Goal: Entertainment & Leisure: Consume media (video, audio)

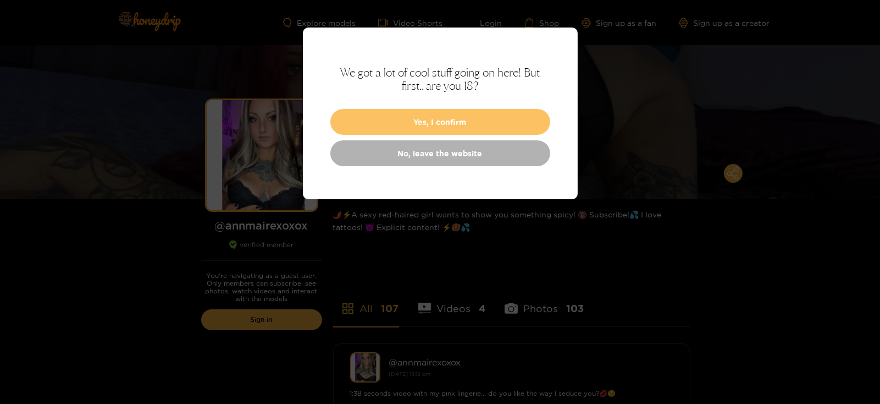
click at [450, 122] on button "Yes, I confirm" at bounding box center [440, 122] width 220 height 26
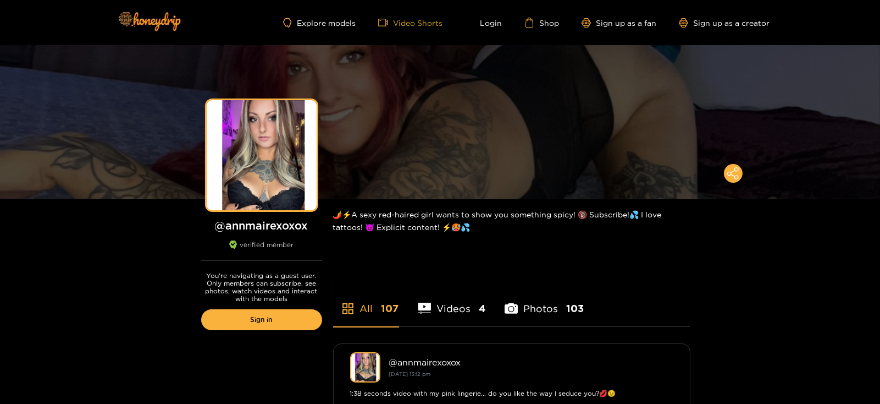
click at [418, 21] on link "Video Shorts" at bounding box center [410, 23] width 65 height 10
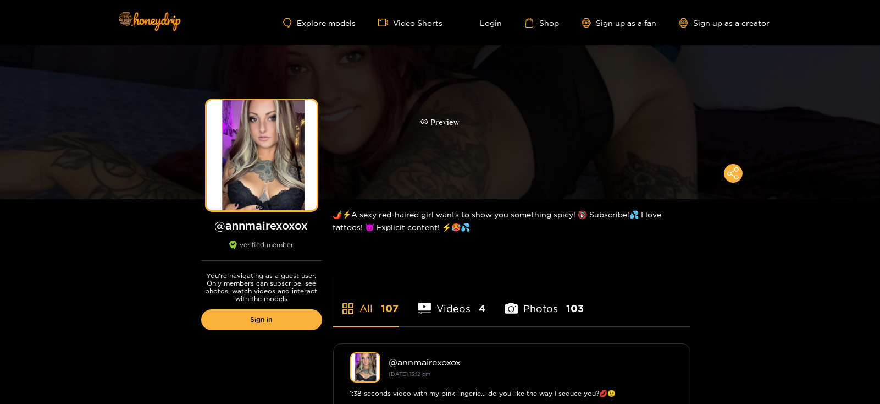
click at [442, 119] on div "Preview" at bounding box center [440, 122] width 39 height 13
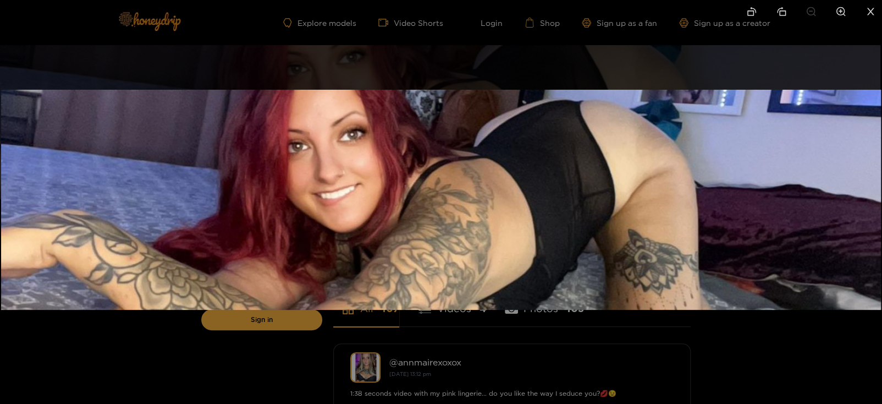
click at [873, 9] on icon "close" at bounding box center [871, 12] width 10 height 10
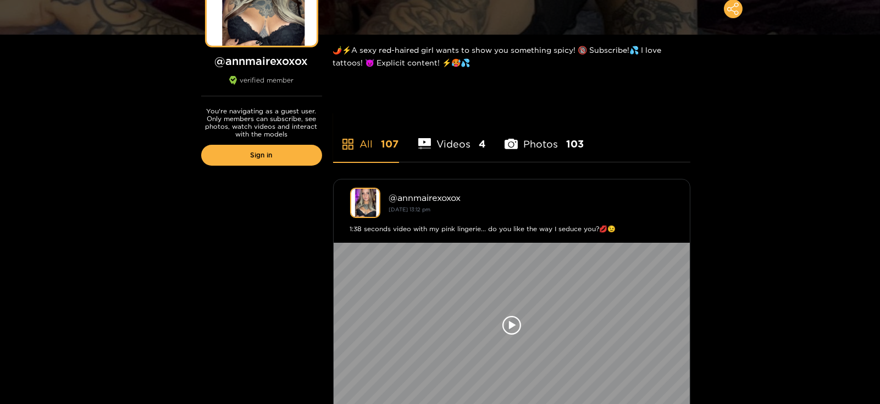
scroll to position [219, 0]
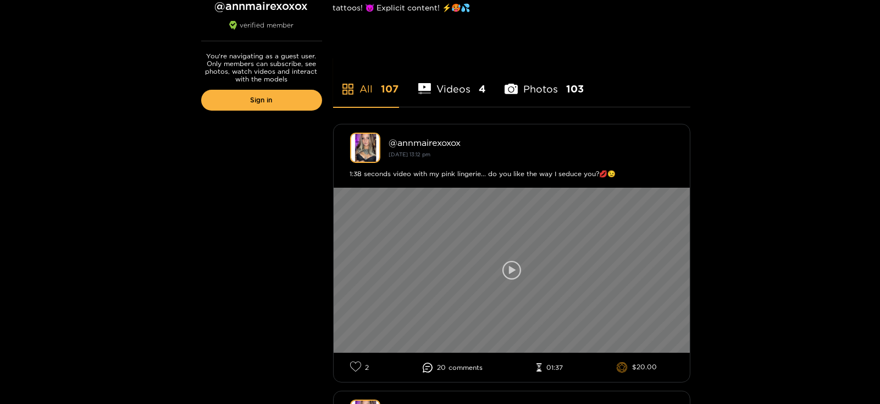
click at [511, 263] on icon at bounding box center [512, 270] width 19 height 19
